Goal: Check status: Check status

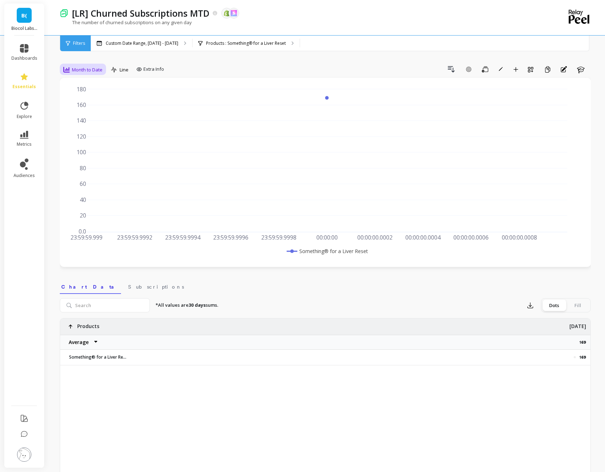
click at [90, 67] on span "Month to Date" at bounding box center [87, 70] width 31 height 7
click at [94, 102] on div "Daily" at bounding box center [86, 99] width 41 height 7
click at [84, 67] on span "Month to Date" at bounding box center [87, 70] width 31 height 7
click at [83, 95] on div "Daily" at bounding box center [86, 99] width 49 height 12
